Goal: Browse casually: Explore the website without a specific task or goal

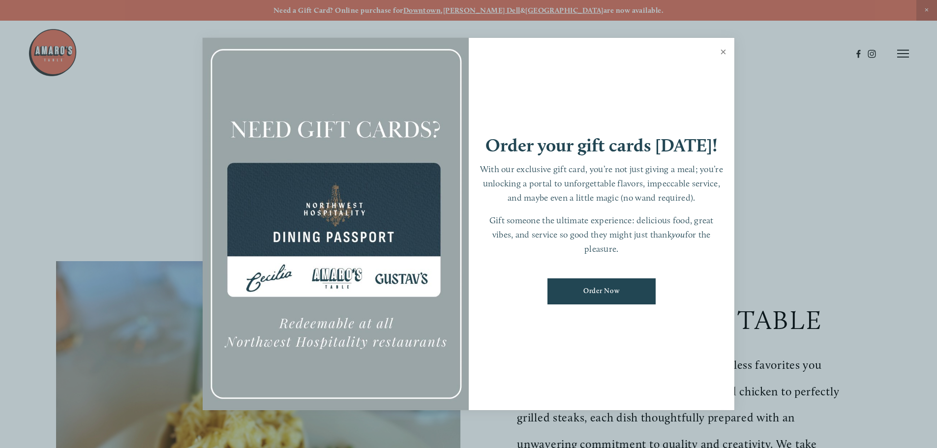
click at [723, 48] on link "Close" at bounding box center [723, 53] width 19 height 28
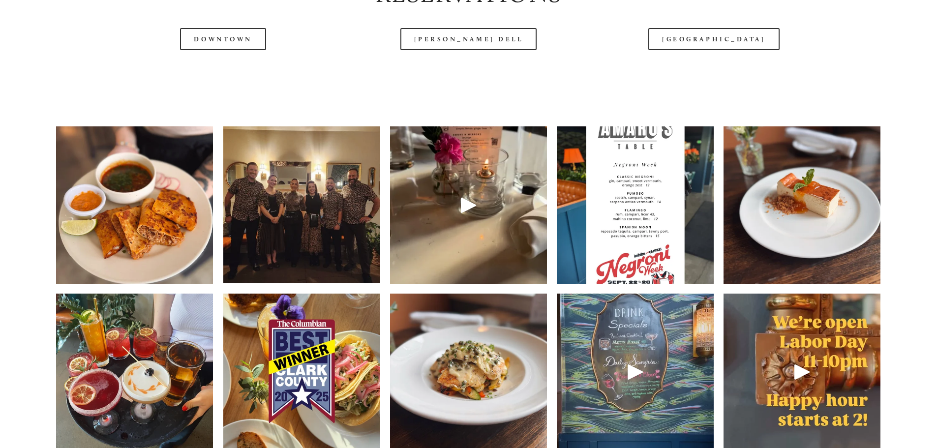
scroll to position [1524, 0]
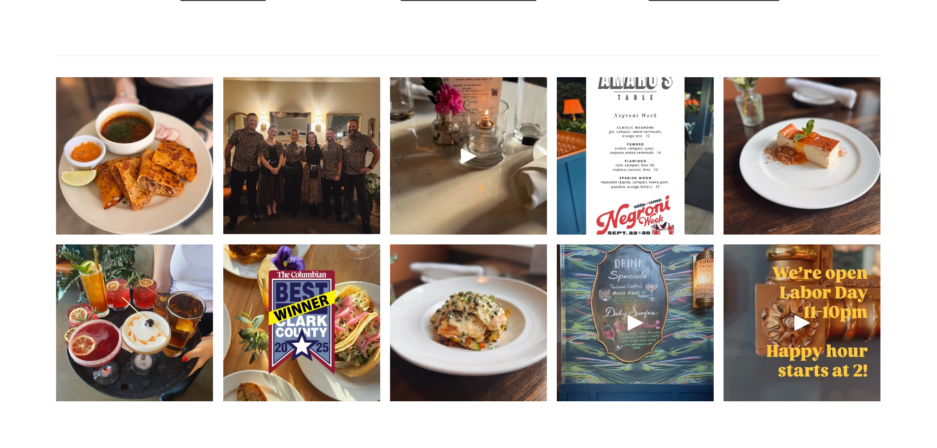
drag, startPoint x: 20, startPoint y: 238, endPoint x: 26, endPoint y: 224, distance: 15.0
click at [110, 162] on img at bounding box center [134, 156] width 157 height 196
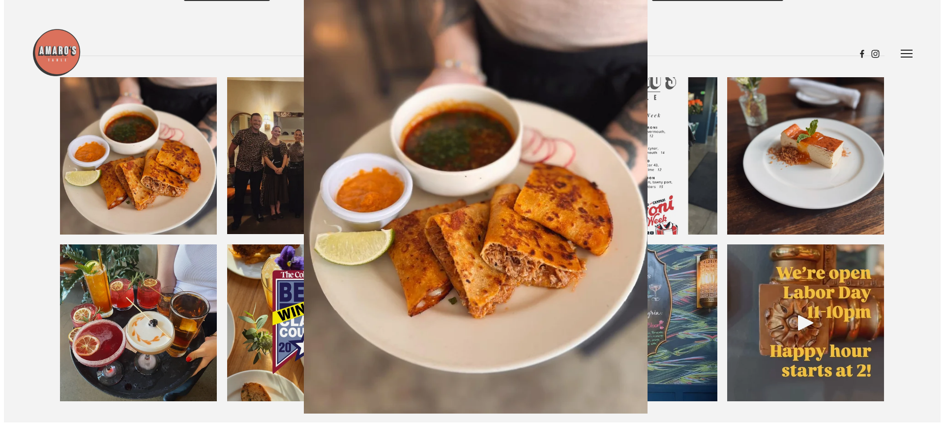
scroll to position [1499, 0]
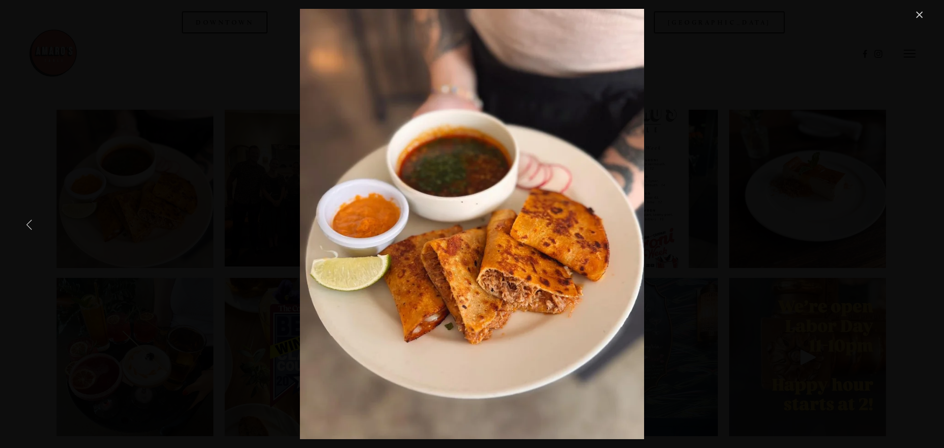
click at [250, 164] on div "Some positive news for your feed: Quesabirria has landed at [PERSON_NAME] Happy…" at bounding box center [472, 224] width 906 height 430
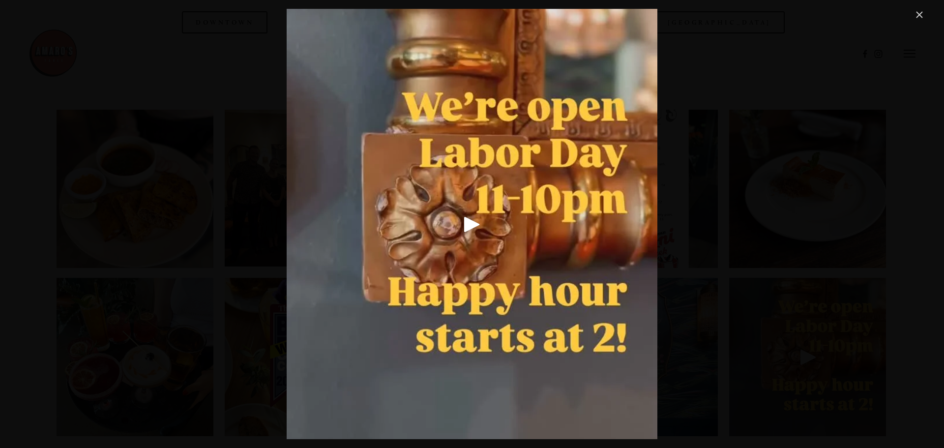
click at [252, 166] on div "Gallery" at bounding box center [472, 224] width 906 height 430
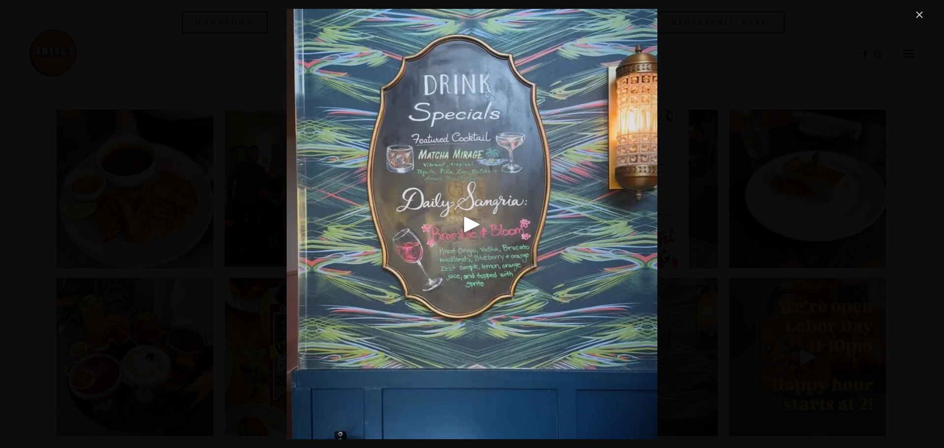
click at [252, 166] on div "Gallery" at bounding box center [472, 224] width 906 height 430
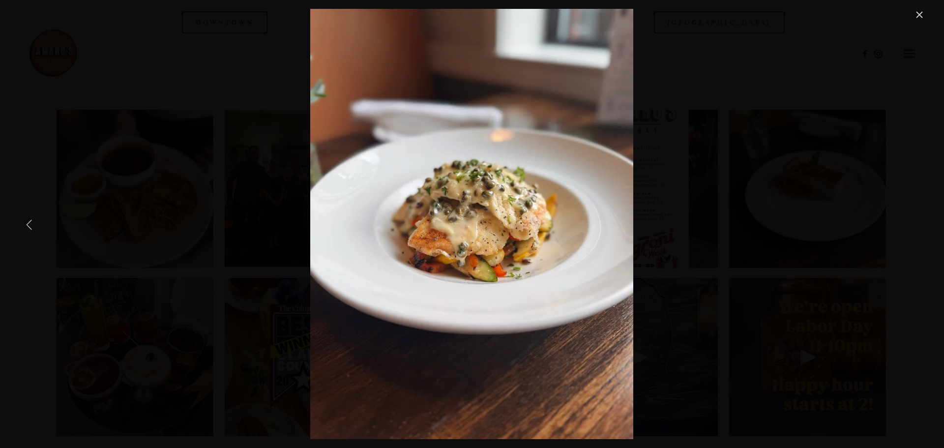
click at [252, 169] on div "Savor your favorites from our seasonal menu this week, new fall dishes coming s…" at bounding box center [472, 224] width 906 height 430
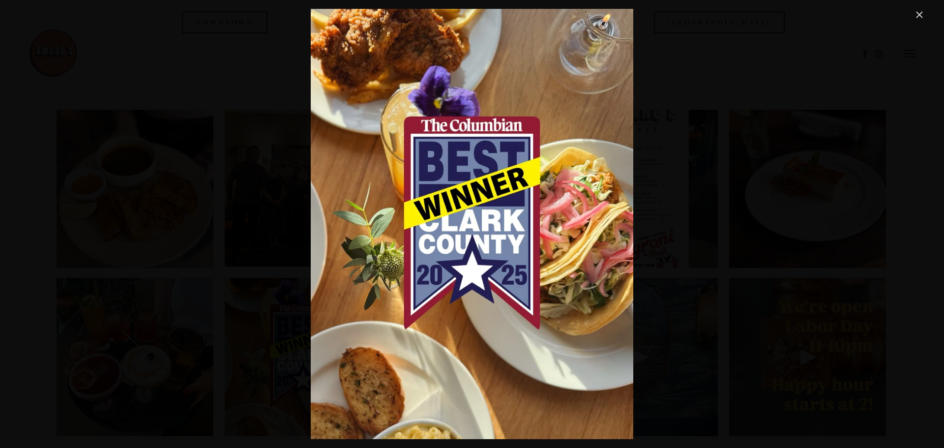
click at [251, 169] on div "We seriously have the best guests. Thank you x1000000!!! You’ve voted us Best H…" at bounding box center [472, 224] width 906 height 430
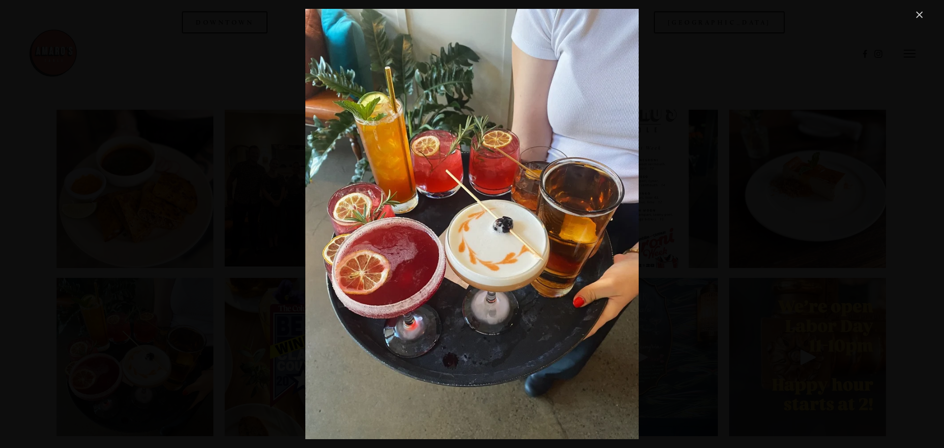
click at [251, 169] on div "Something for everyone 🙌" at bounding box center [472, 224] width 906 height 430
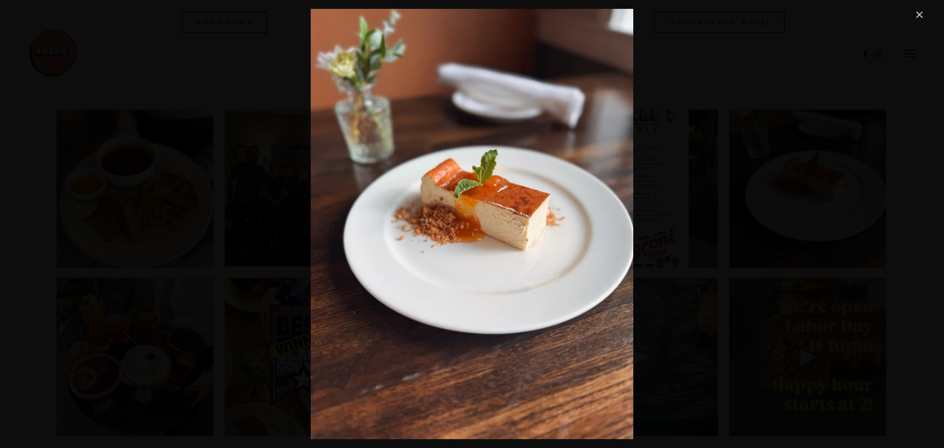
click at [251, 169] on div "Get cozy with our new seasonal menu, available everywhere 🍂 we’re curious — whi…" at bounding box center [472, 224] width 906 height 430
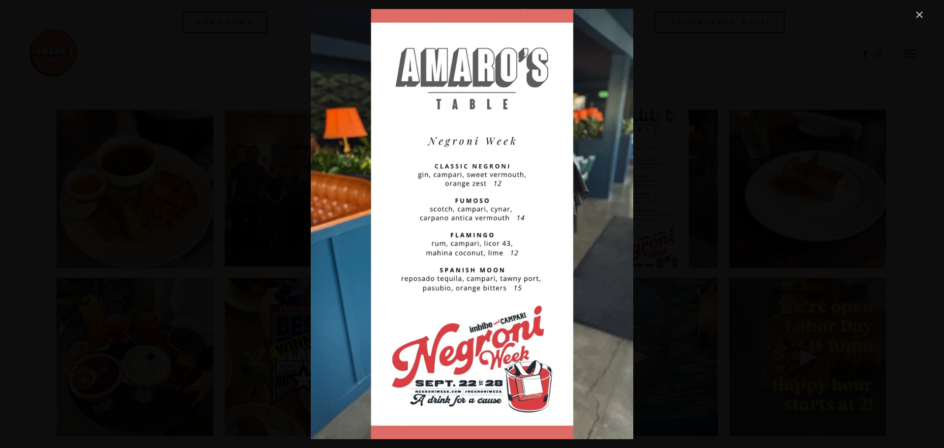
click at [251, 169] on div "Join us for Negroni Week! Each location is featuring their own unique specials …" at bounding box center [472, 224] width 906 height 430
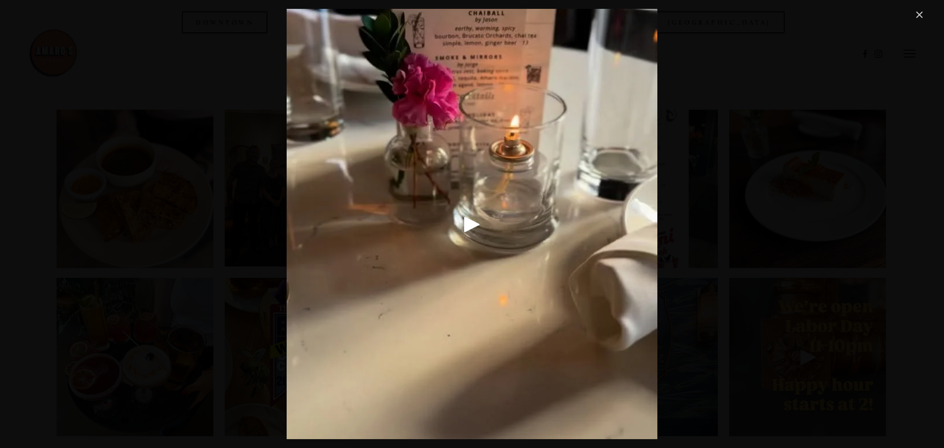
click at [251, 169] on div "Gallery" at bounding box center [472, 224] width 906 height 430
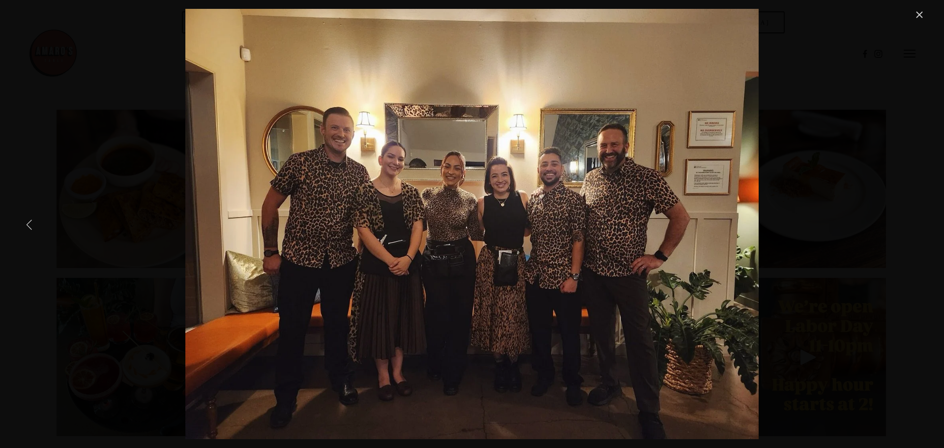
click at [177, 99] on div "In [GEOGRAPHIC_DATA], there’s a [DATE] night tradition amongst the team — only …" at bounding box center [472, 224] width 906 height 430
